Goal: Transaction & Acquisition: Purchase product/service

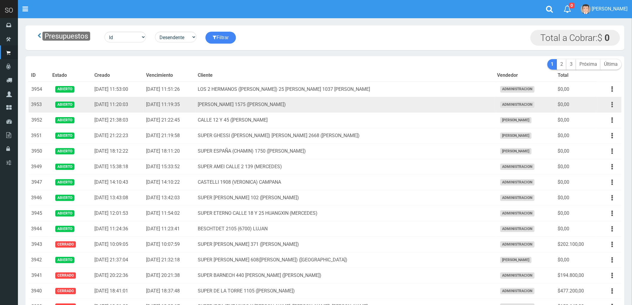
click at [613, 105] on icon "button" at bounding box center [612, 104] width 1 height 10
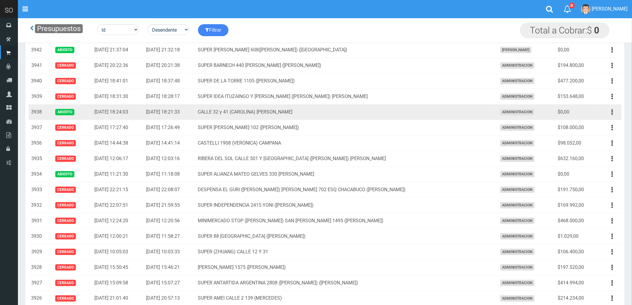
scroll to position [199, 0]
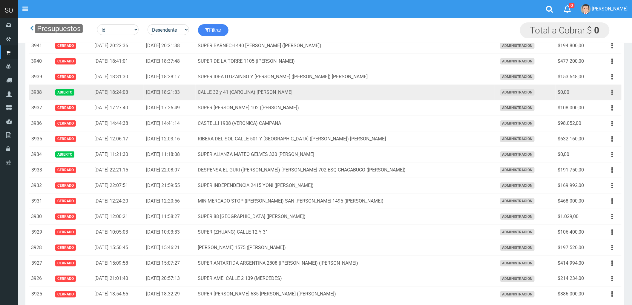
click at [610, 91] on button "button" at bounding box center [612, 92] width 13 height 10
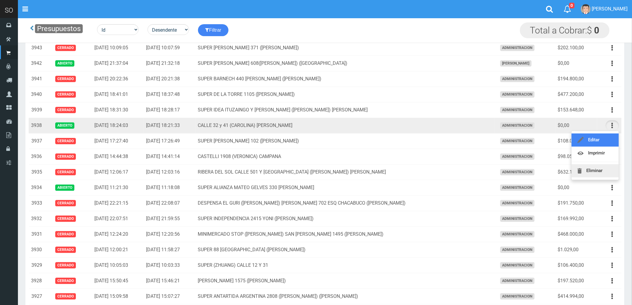
scroll to position [133, 0]
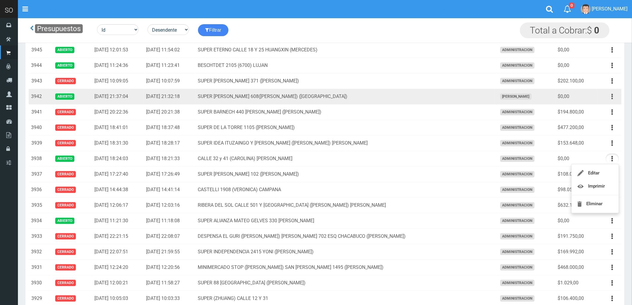
click at [613, 96] on icon "button" at bounding box center [612, 96] width 1 height 10
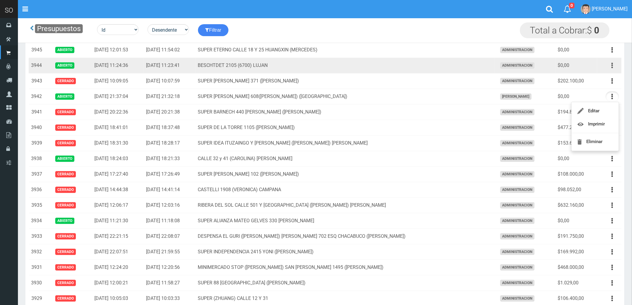
click at [612, 65] on icon "button" at bounding box center [612, 65] width 1 height 10
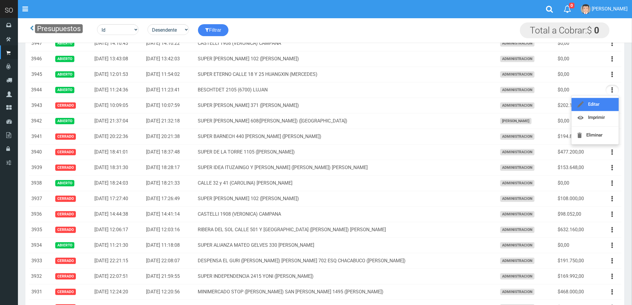
scroll to position [66, 0]
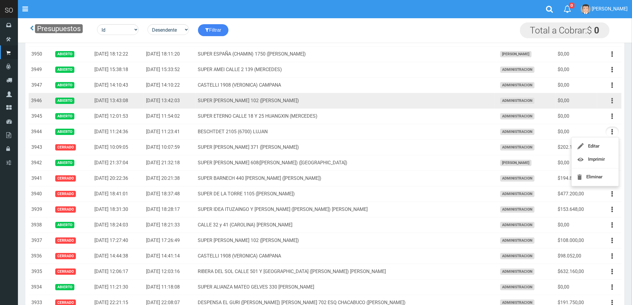
click at [613, 102] on icon "button" at bounding box center [612, 101] width 1 height 10
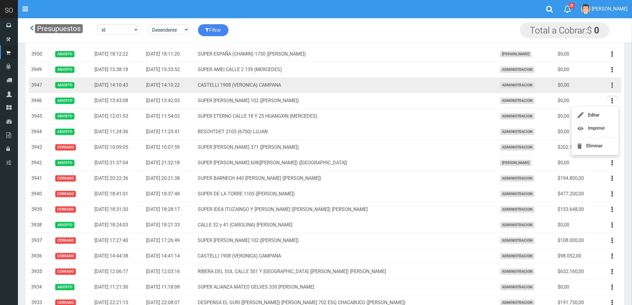
click at [612, 85] on icon "button" at bounding box center [612, 85] width 1 height 10
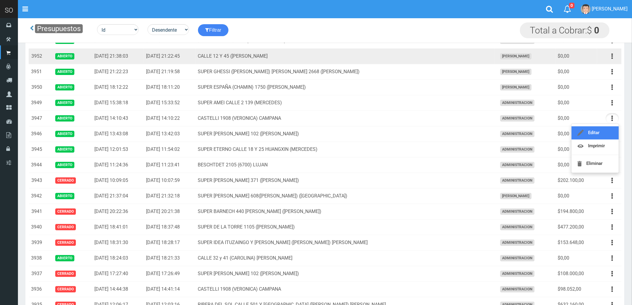
scroll to position [0, 0]
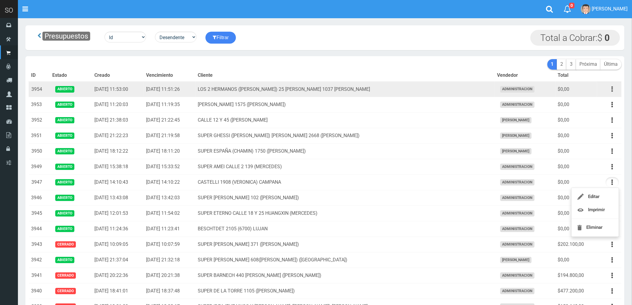
click at [612, 89] on icon "button" at bounding box center [612, 89] width 1 height 10
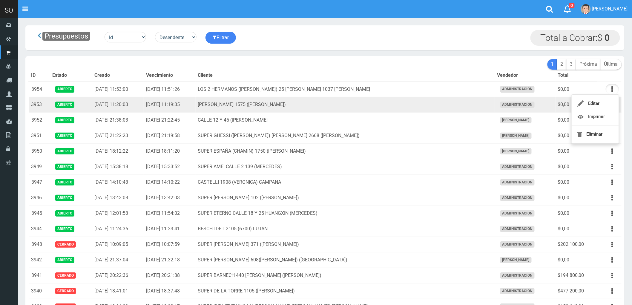
click at [477, 104] on td "LUCIANO REYES 1575 (CAMPANA)" at bounding box center [345, 105] width 299 height 16
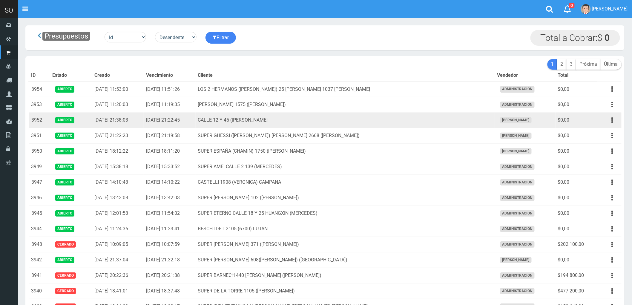
click at [472, 126] on td "CALLE 12 Y 45 (MARTIN) MERCEDES" at bounding box center [345, 121] width 299 height 16
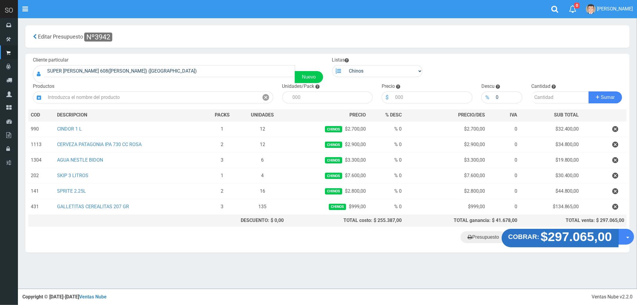
click at [570, 239] on strong "$297.065,00" at bounding box center [576, 237] width 71 height 14
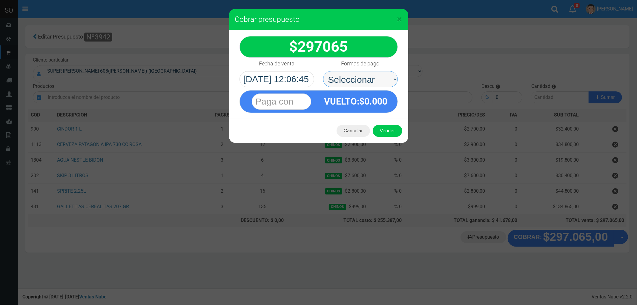
click at [341, 79] on select "Seleccionar Efectivo Tarjeta de Crédito Depósito Débito" at bounding box center [360, 79] width 75 height 16
select select "Efectivo"
click at [323, 71] on select "Seleccionar Efectivo Tarjeta de Crédito Depósito Débito" at bounding box center [360, 79] width 75 height 16
click at [380, 127] on button "Vender" at bounding box center [388, 131] width 30 height 12
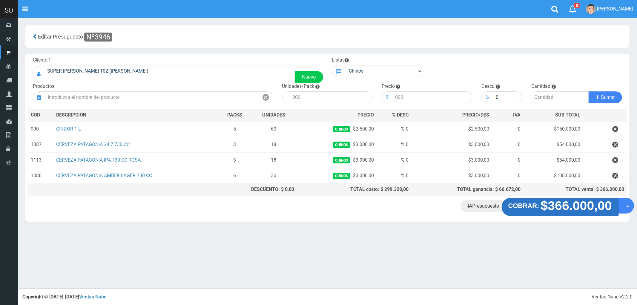
click at [573, 211] on strong "$366.000,00" at bounding box center [576, 206] width 71 height 14
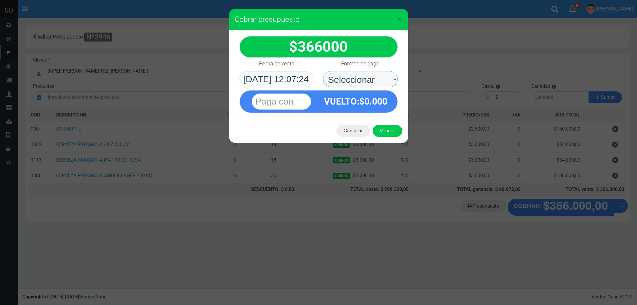
click at [347, 78] on select "Seleccionar Efectivo Tarjeta de Crédito Depósito Débito" at bounding box center [360, 79] width 75 height 16
select select "Efectivo"
click at [323, 71] on select "Seleccionar Efectivo Tarjeta de Crédito Depósito Débito" at bounding box center [360, 79] width 75 height 16
click at [385, 129] on button "Vender" at bounding box center [388, 131] width 30 height 12
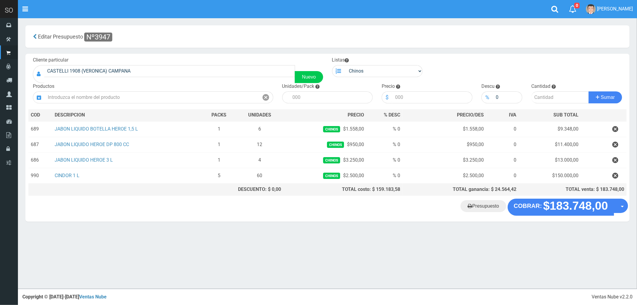
click at [535, 199] on div "Cliente particular CASTELLI 1908 (VERONICA) CAMPANA Nuevo Listas Chinos . . Pro…" at bounding box center [327, 126] width 604 height 145
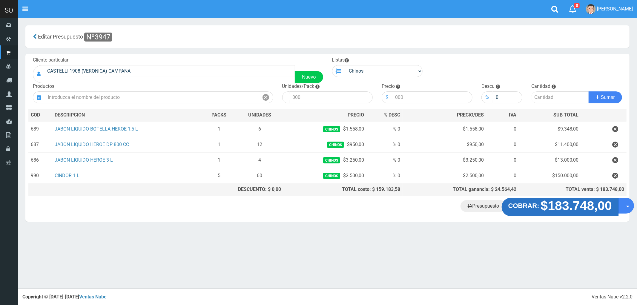
click at [538, 209] on strong "COBRAR:" at bounding box center [523, 205] width 31 height 7
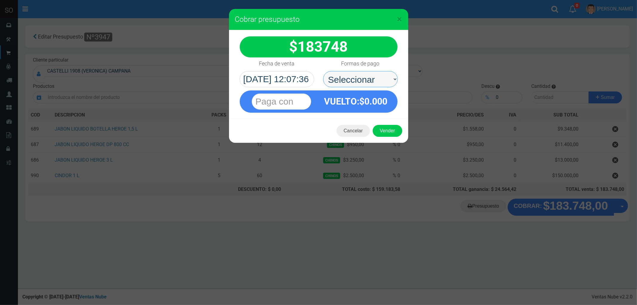
click at [336, 76] on select "Seleccionar Efectivo Tarjeta de Crédito Depósito Débito" at bounding box center [360, 79] width 75 height 16
select select "Efectivo"
click at [323, 71] on select "Seleccionar Efectivo Tarjeta de Crédito Depósito Débito" at bounding box center [360, 79] width 75 height 16
click at [384, 128] on button "Vender" at bounding box center [388, 131] width 30 height 12
